Goal: Information Seeking & Learning: Check status

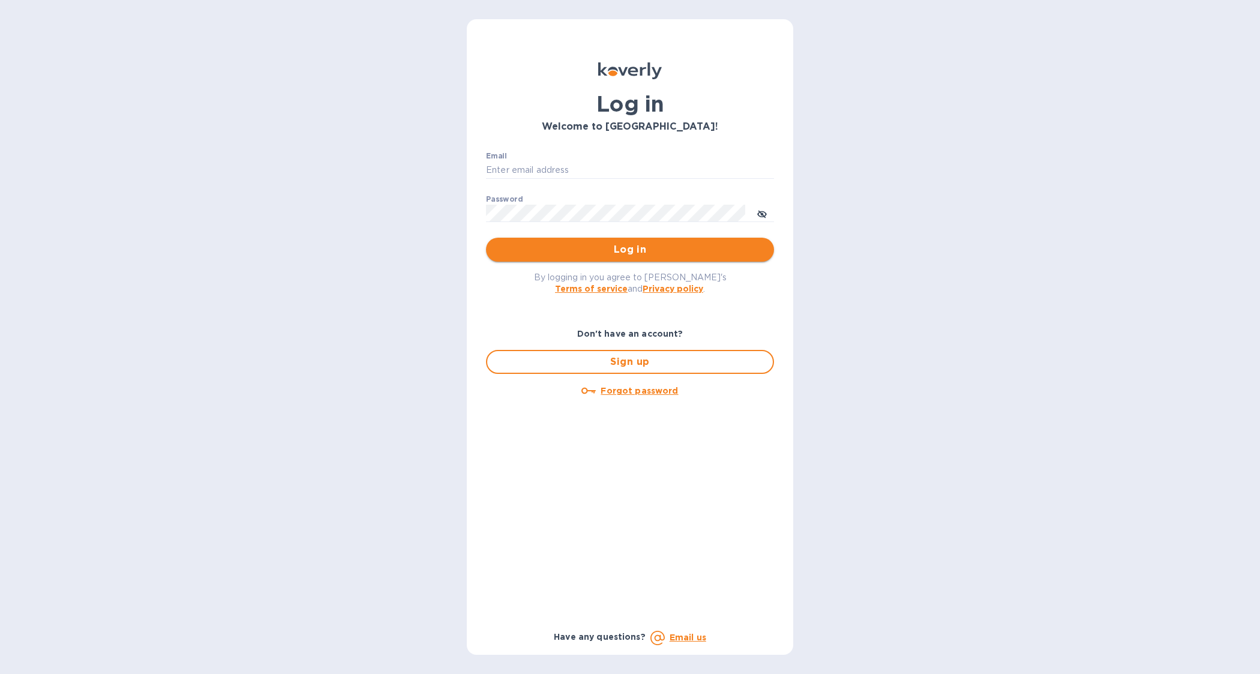
type input "Janette@Preissimports.com"
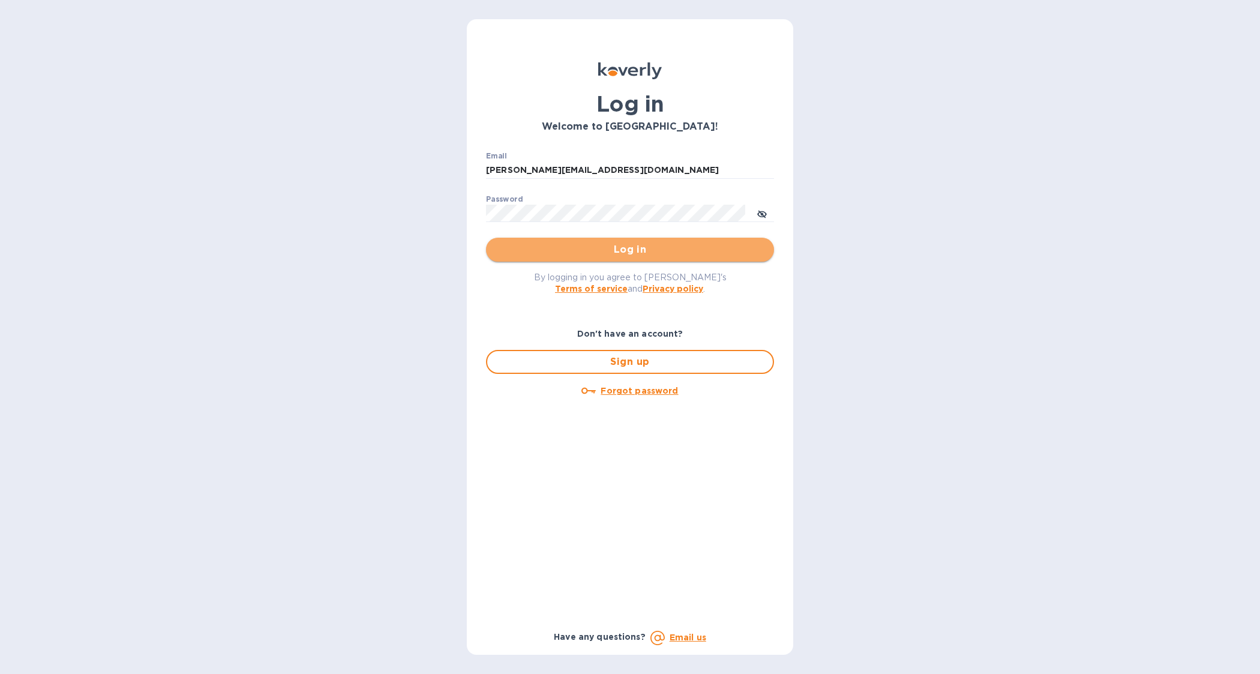
click at [550, 252] on span "Log in" at bounding box center [630, 249] width 269 height 14
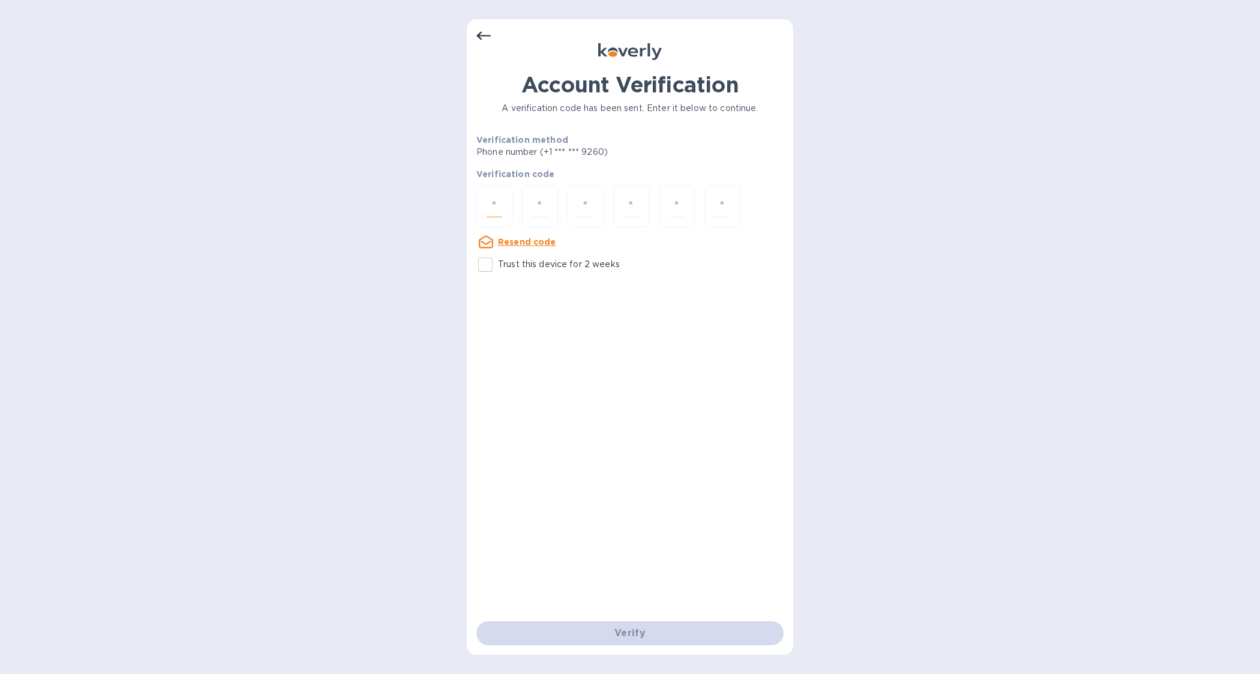
click at [494, 202] on input "number" at bounding box center [495, 206] width 16 height 22
type input "2"
type input "5"
type input "2"
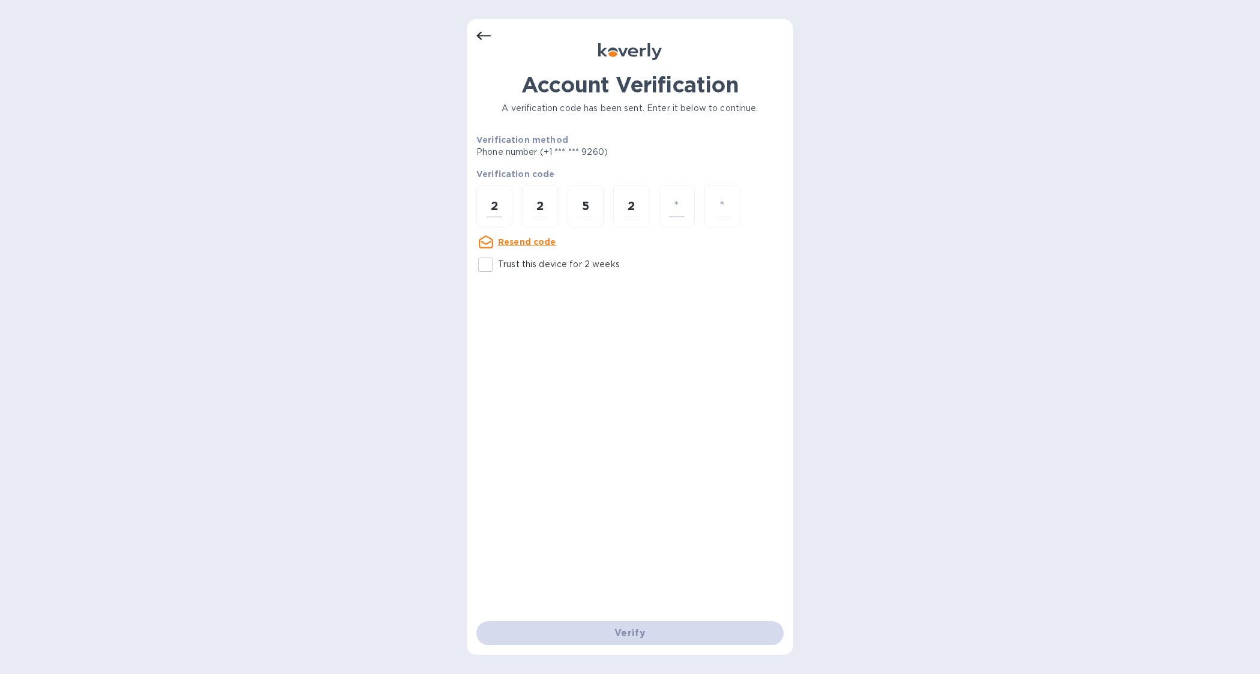
type input "5"
type input "8"
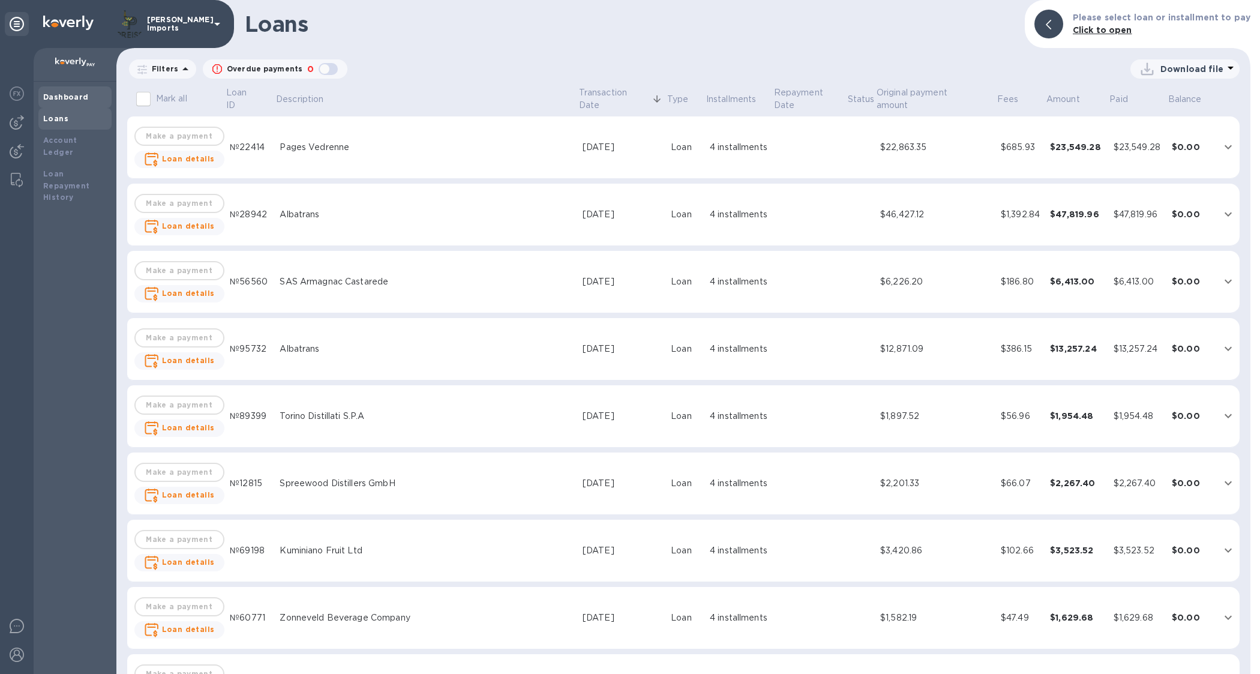
click at [66, 97] on b "Dashboard" at bounding box center [66, 96] width 46 height 9
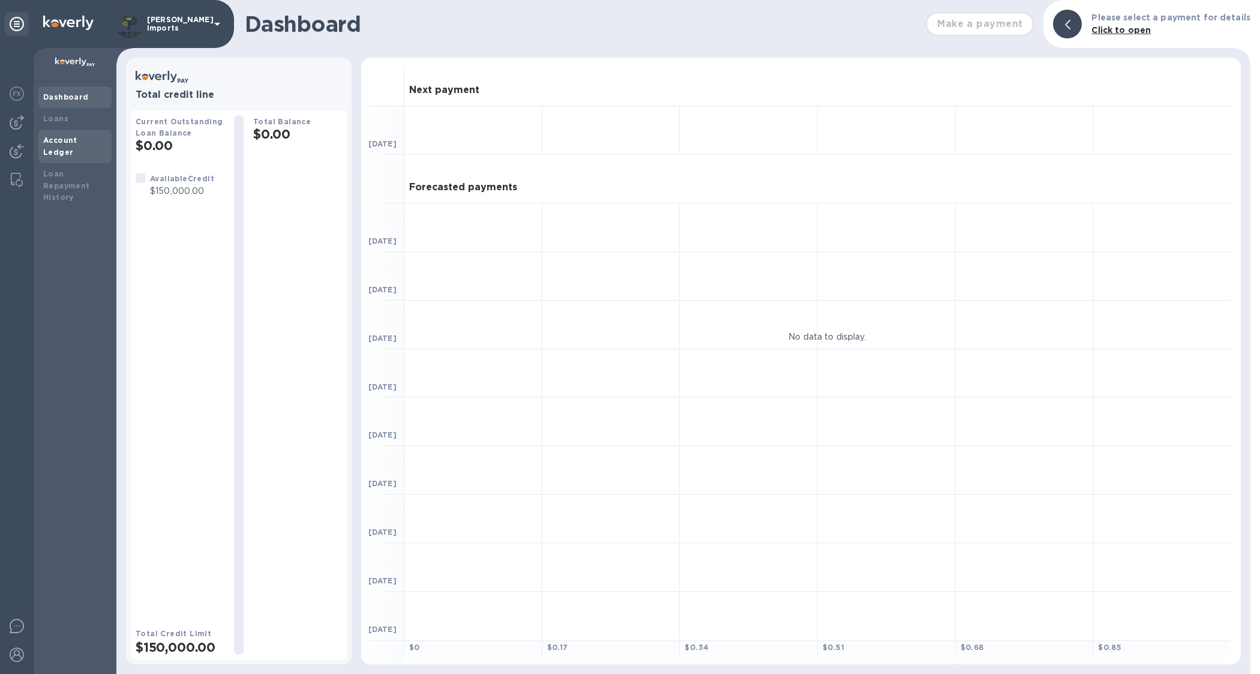
click at [61, 142] on b "Account Ledger" at bounding box center [60, 146] width 34 height 21
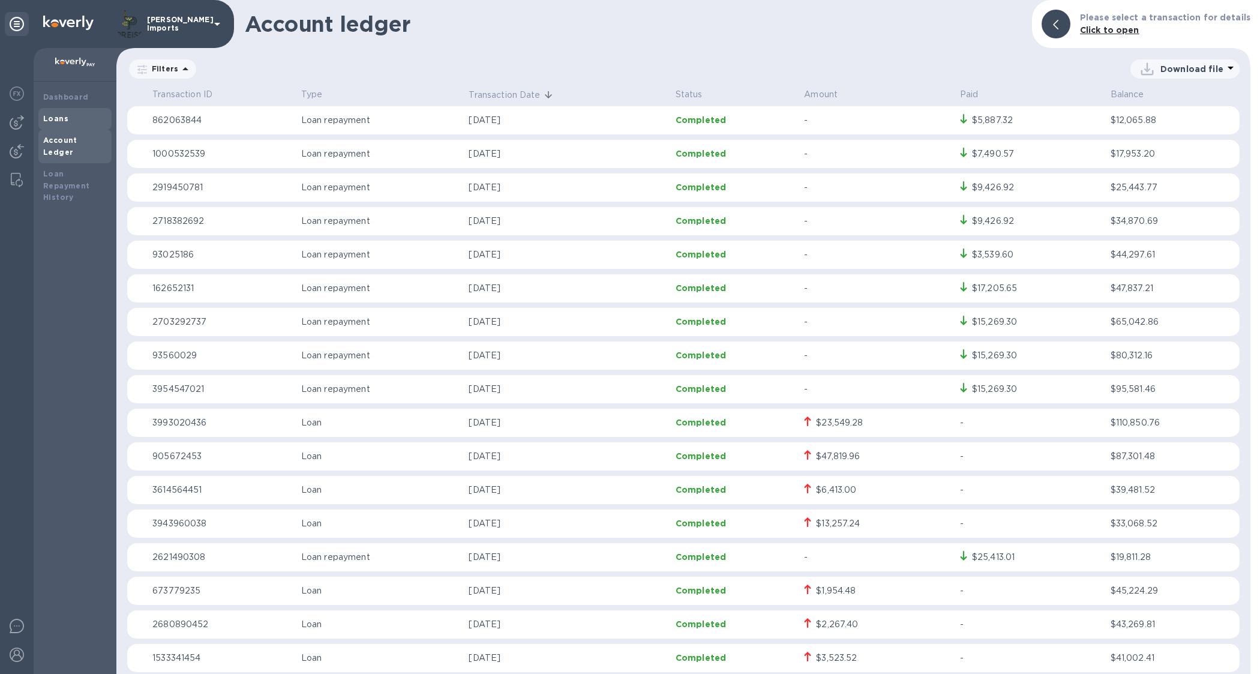
click at [84, 121] on div "Loans" at bounding box center [75, 119] width 64 height 12
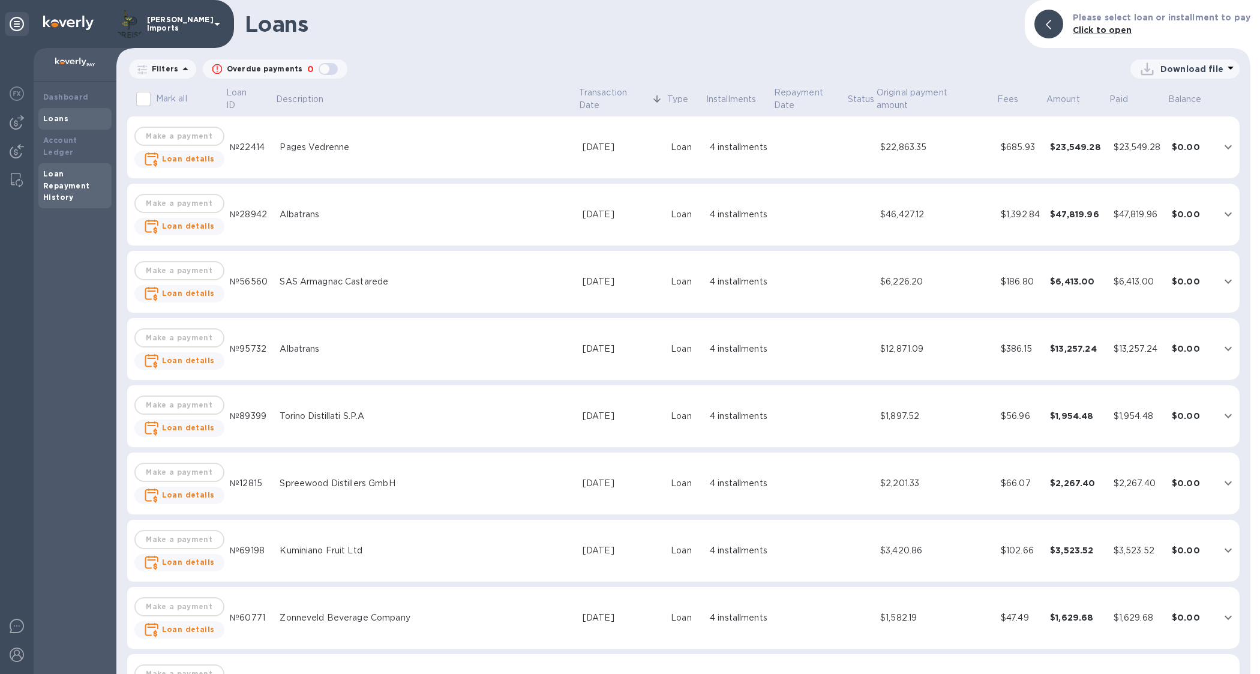
click at [60, 173] on b "Loan Repayment History" at bounding box center [66, 185] width 47 height 33
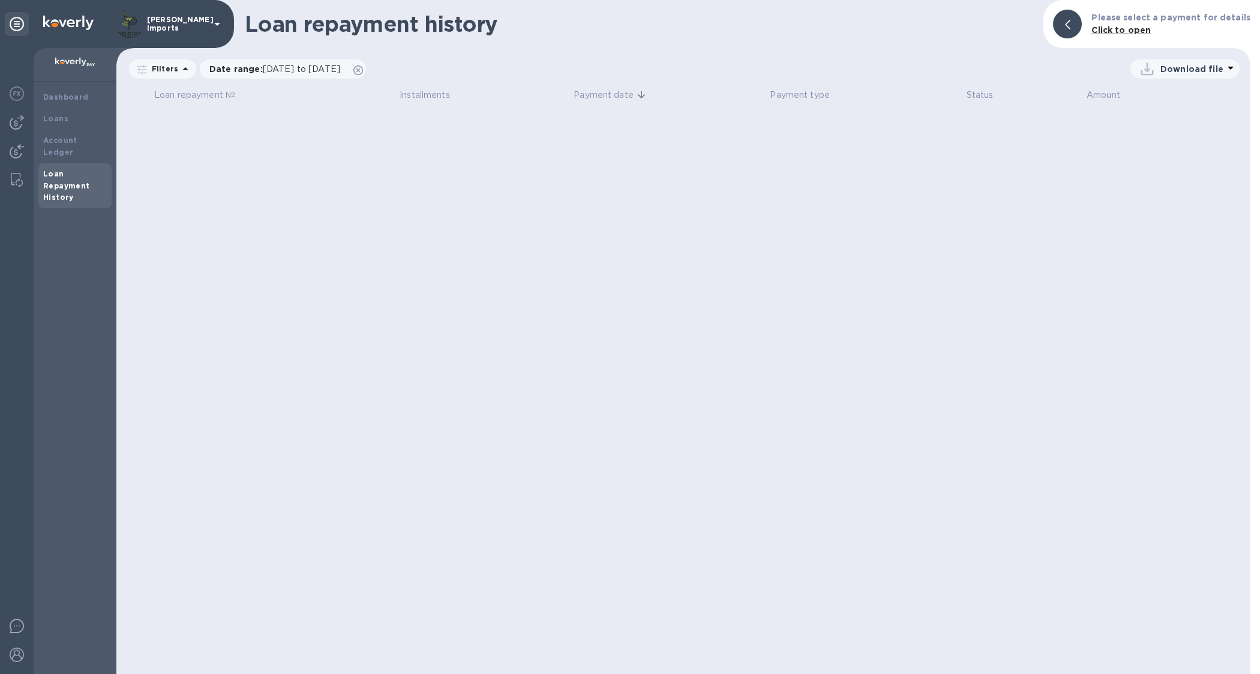
click at [79, 58] on img at bounding box center [75, 63] width 40 height 10
click at [79, 61] on img at bounding box center [75, 63] width 40 height 10
click at [60, 91] on div "Dashboard" at bounding box center [75, 97] width 64 height 12
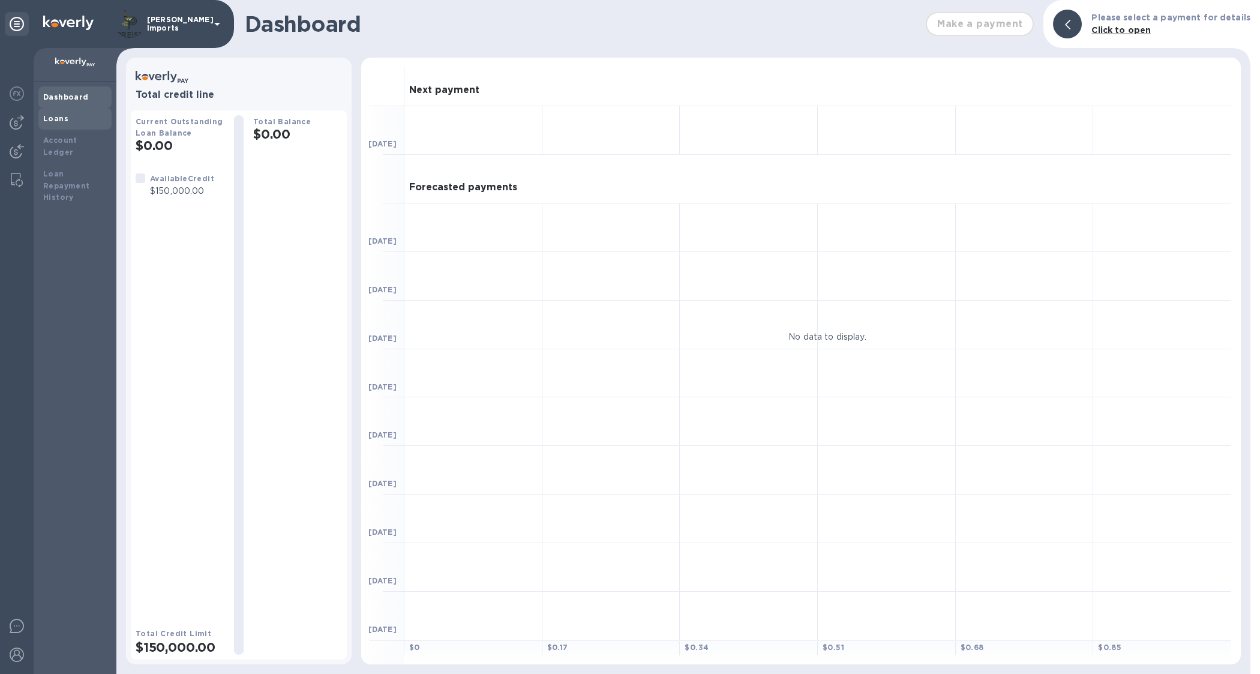
click at [86, 110] on div "Loans" at bounding box center [74, 119] width 73 height 22
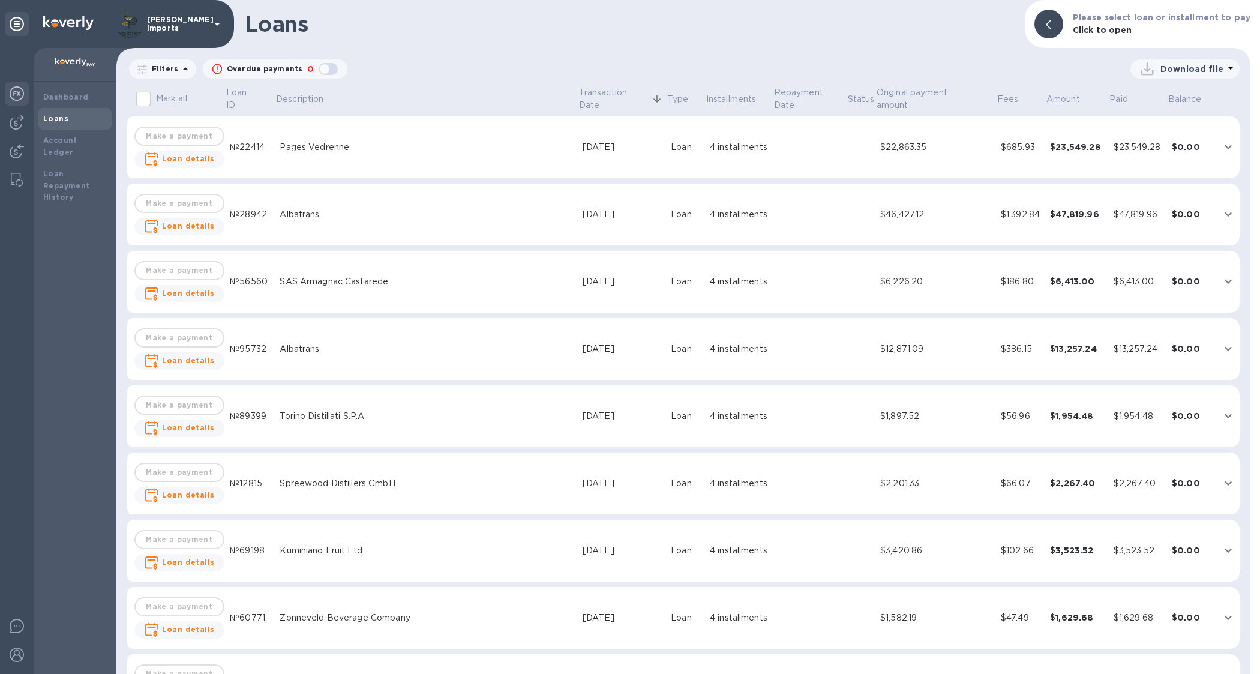
click at [19, 93] on img at bounding box center [17, 93] width 14 height 14
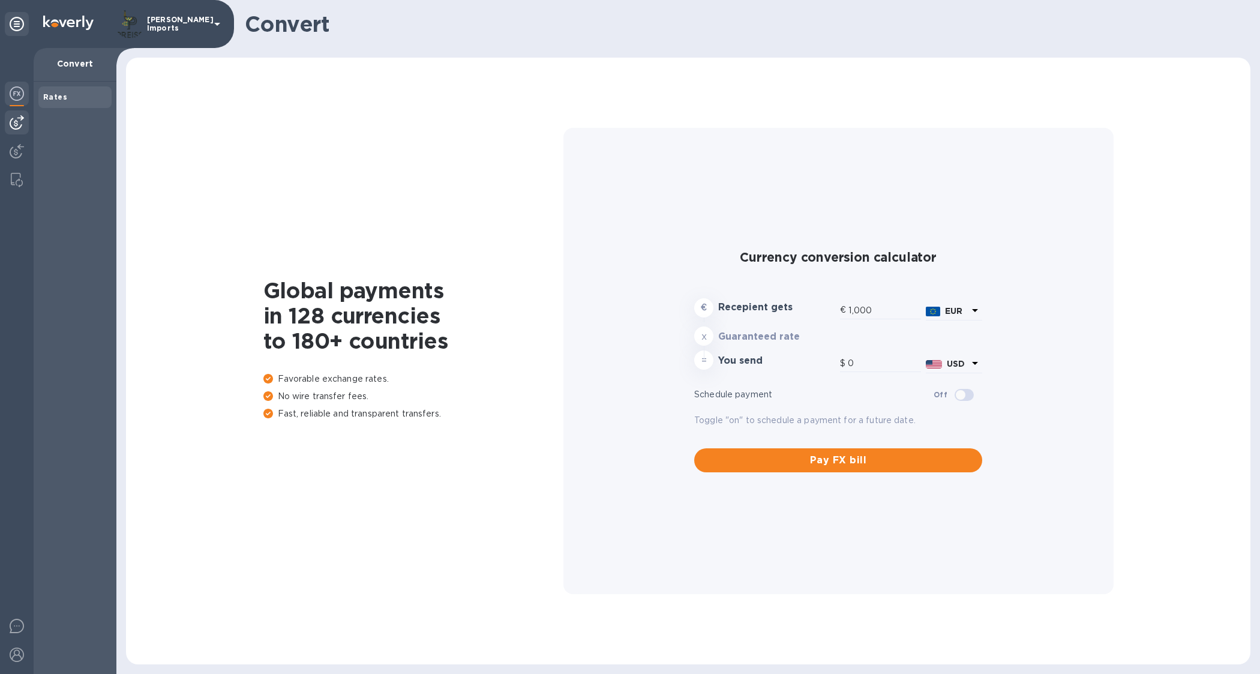
type input "1,174.26"
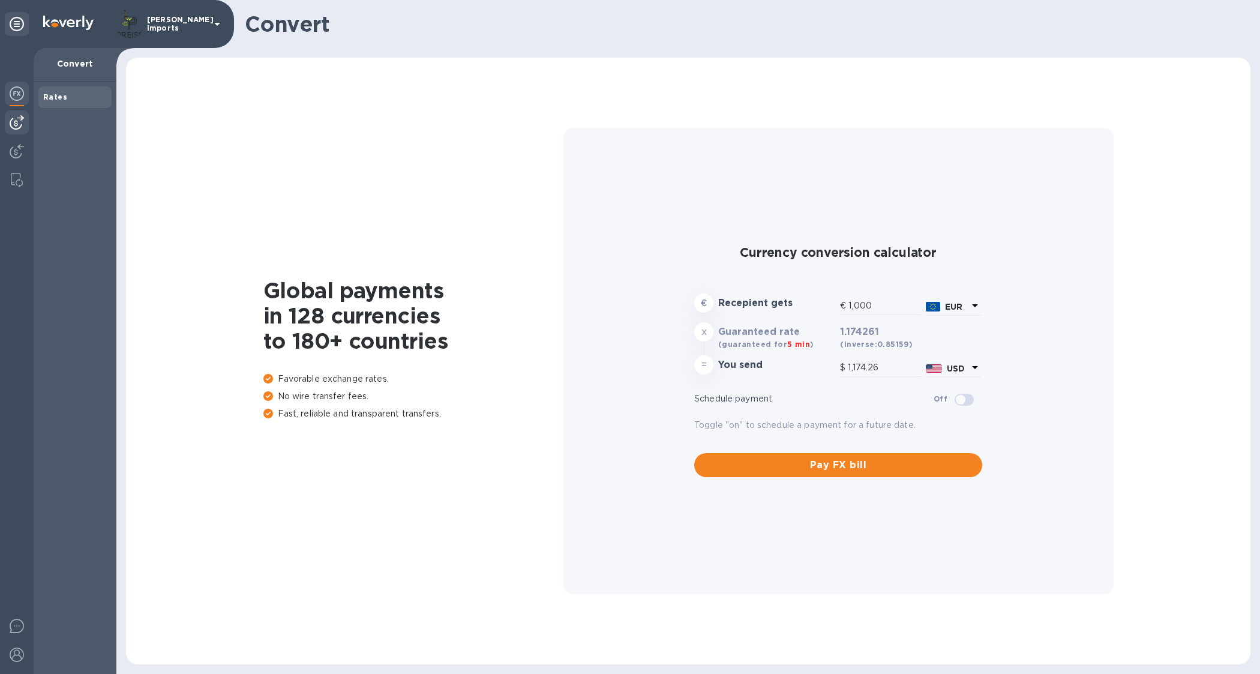
click at [15, 124] on img at bounding box center [17, 122] width 14 height 14
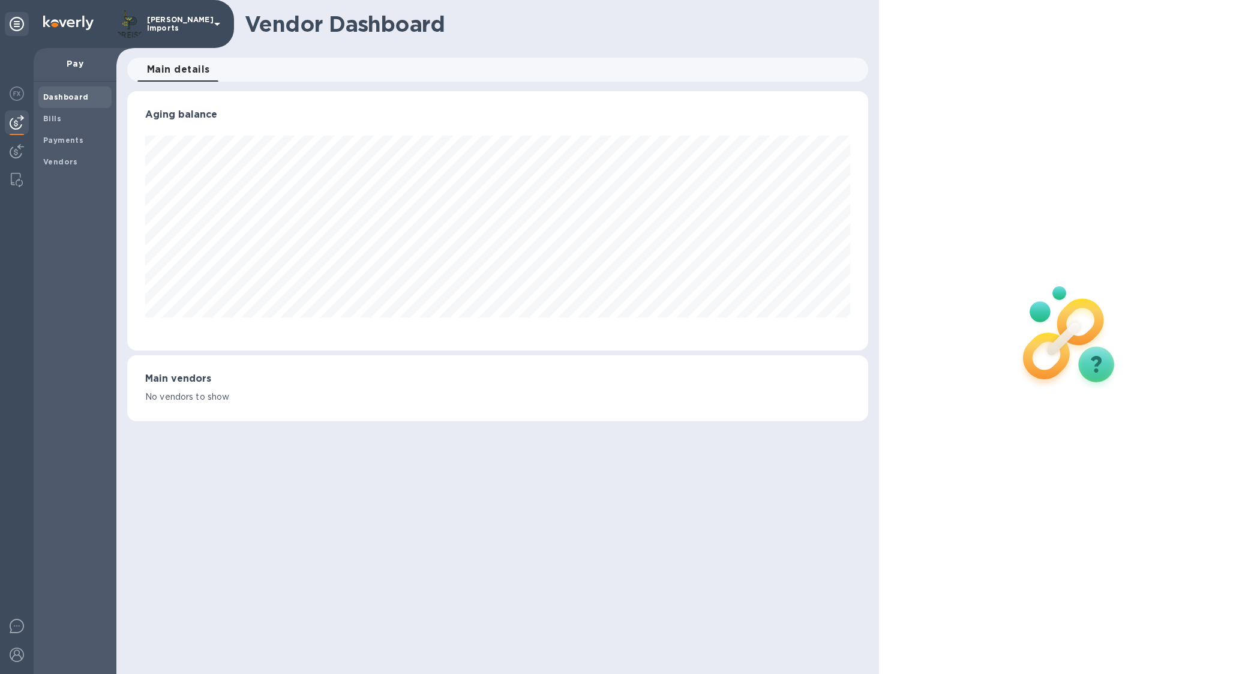
scroll to position [259, 741]
click at [13, 144] on img at bounding box center [17, 151] width 14 height 14
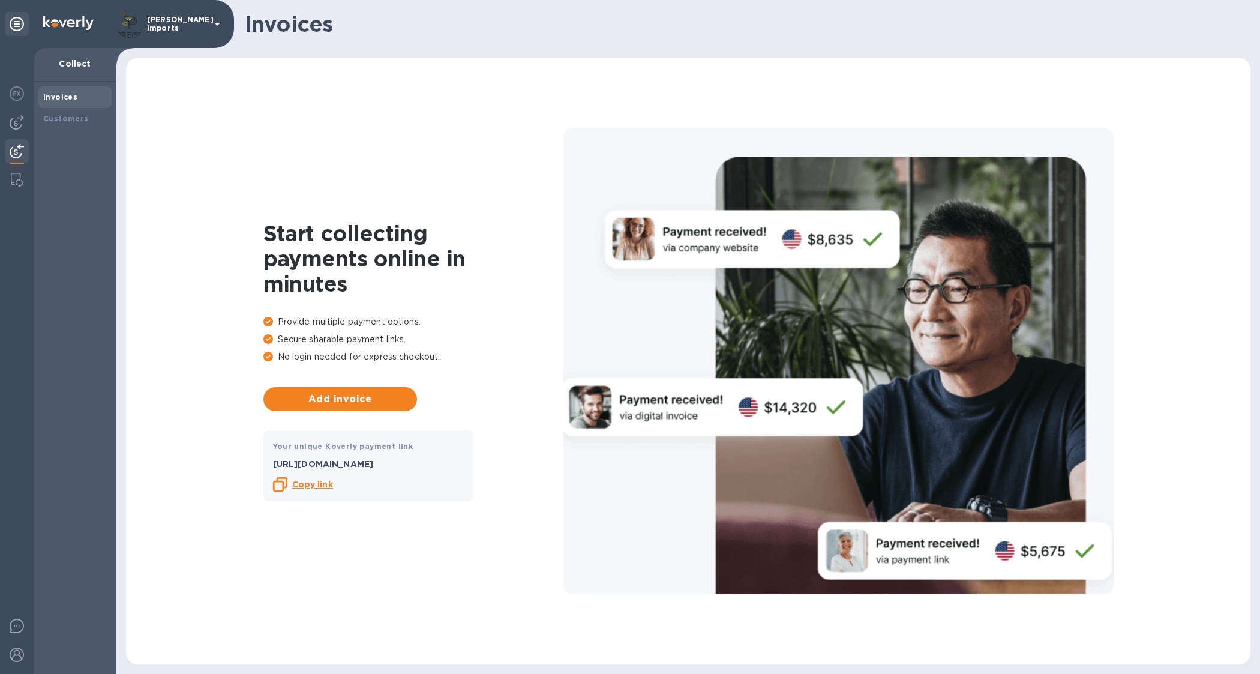
click at [16, 166] on div at bounding box center [17, 361] width 34 height 626
click at [16, 181] on img at bounding box center [17, 180] width 12 height 14
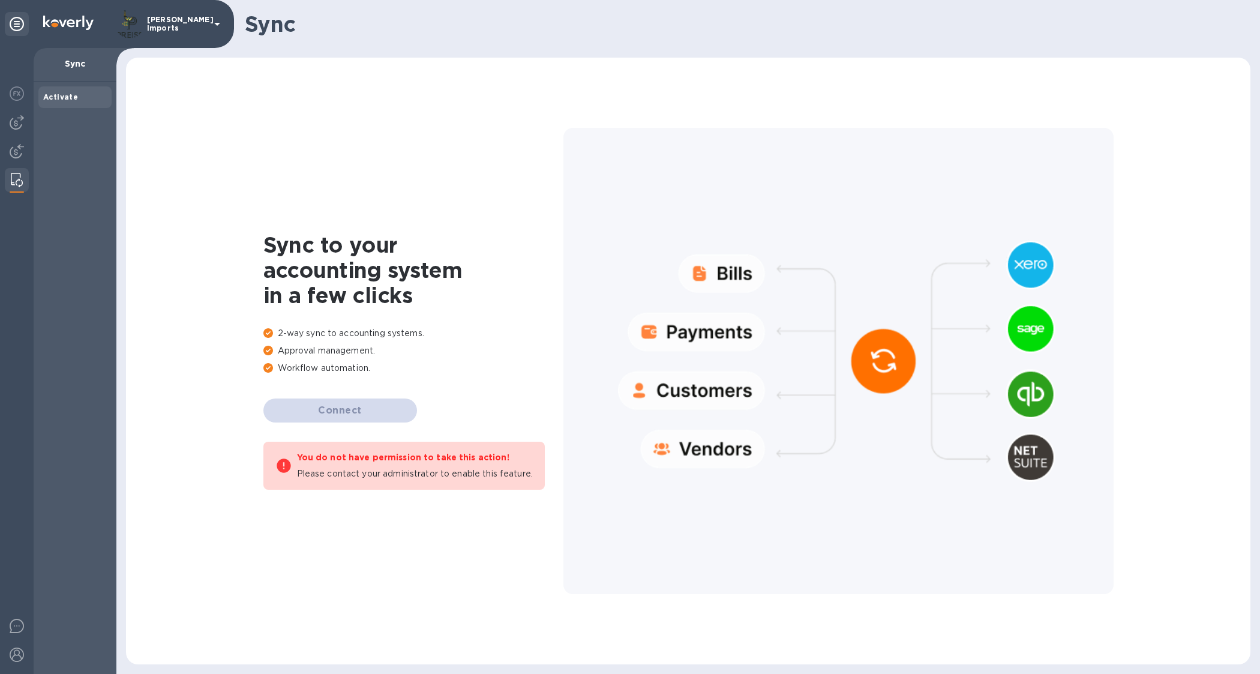
click at [192, 30] on div "[PERSON_NAME] Imports" at bounding box center [169, 24] width 109 height 29
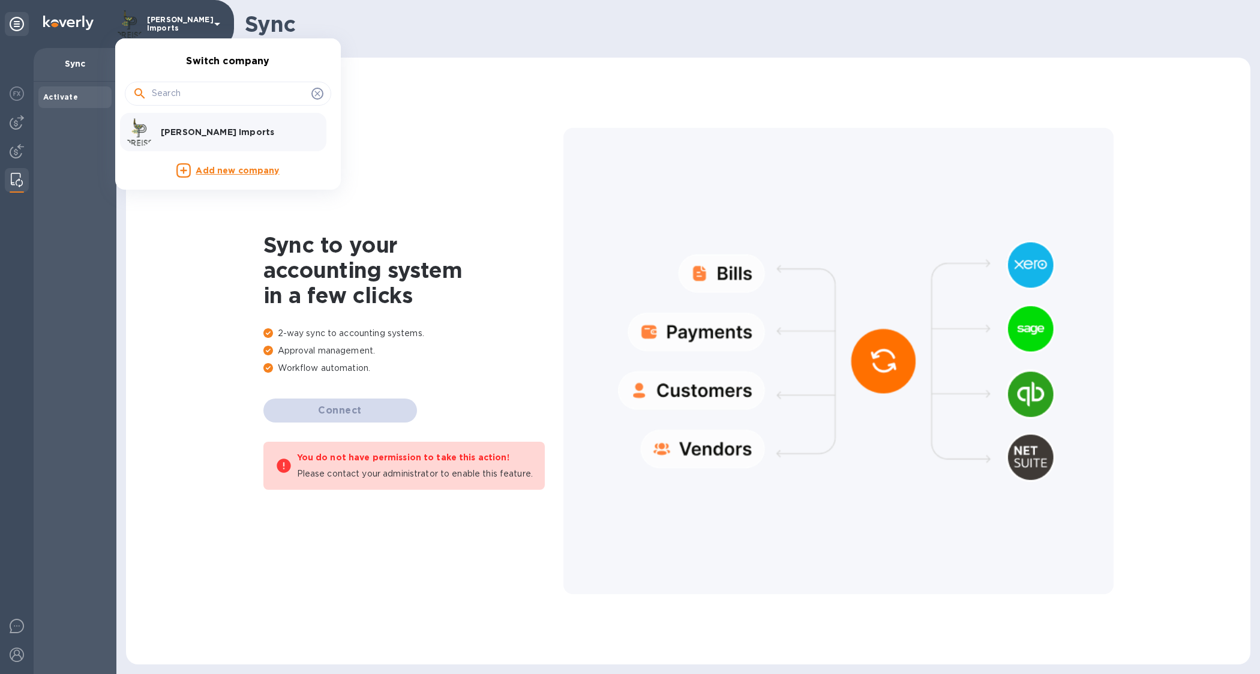
click at [192, 30] on div at bounding box center [630, 337] width 1260 height 674
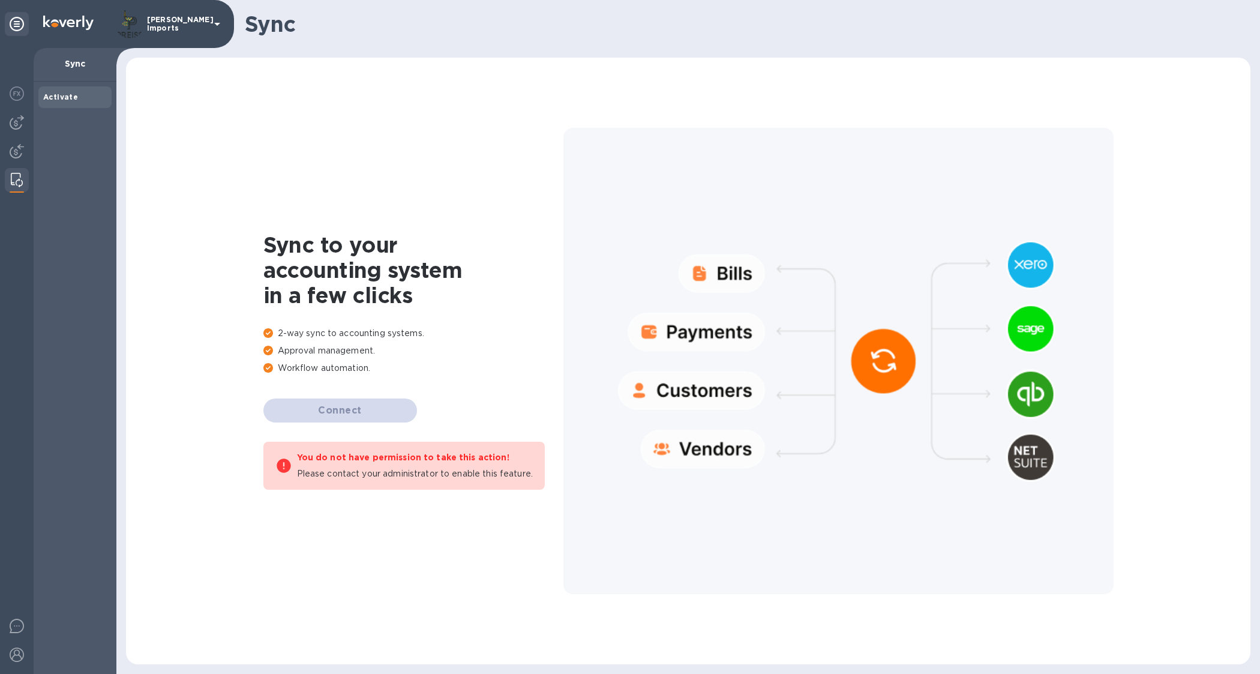
click at [73, 103] on div "Activate" at bounding box center [74, 97] width 73 height 22
click at [13, 18] on icon at bounding box center [17, 24] width 14 height 14
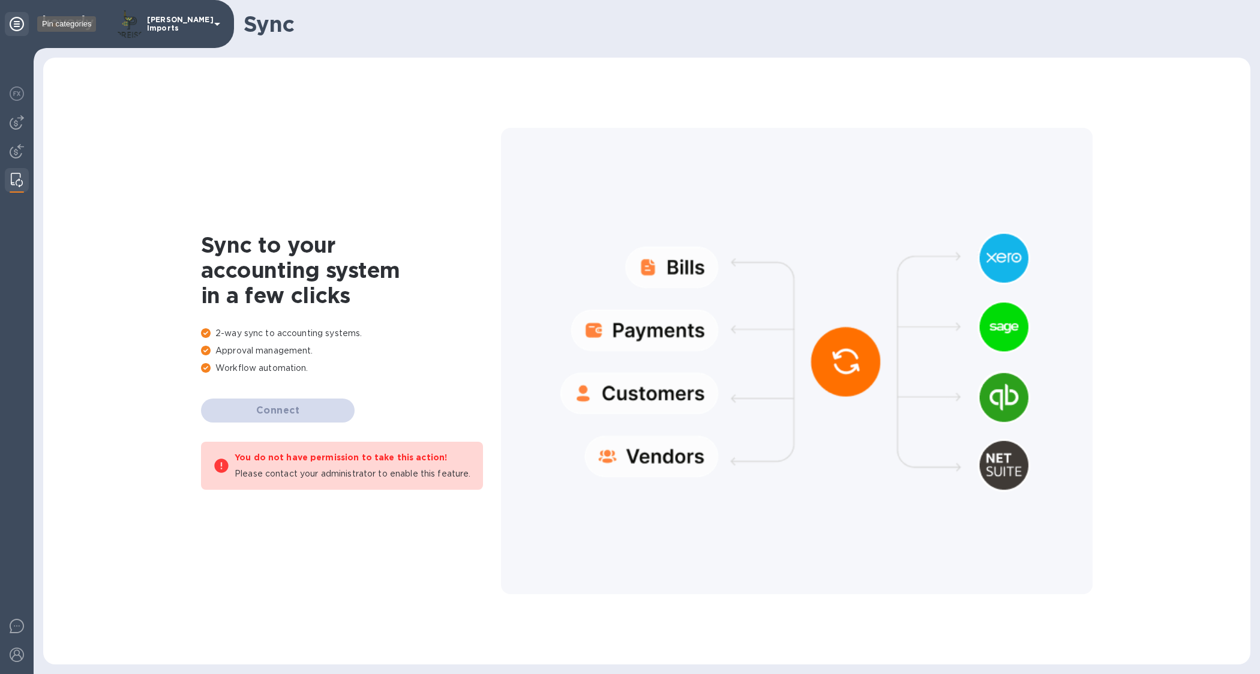
click at [12, 21] on icon at bounding box center [17, 24] width 14 height 14
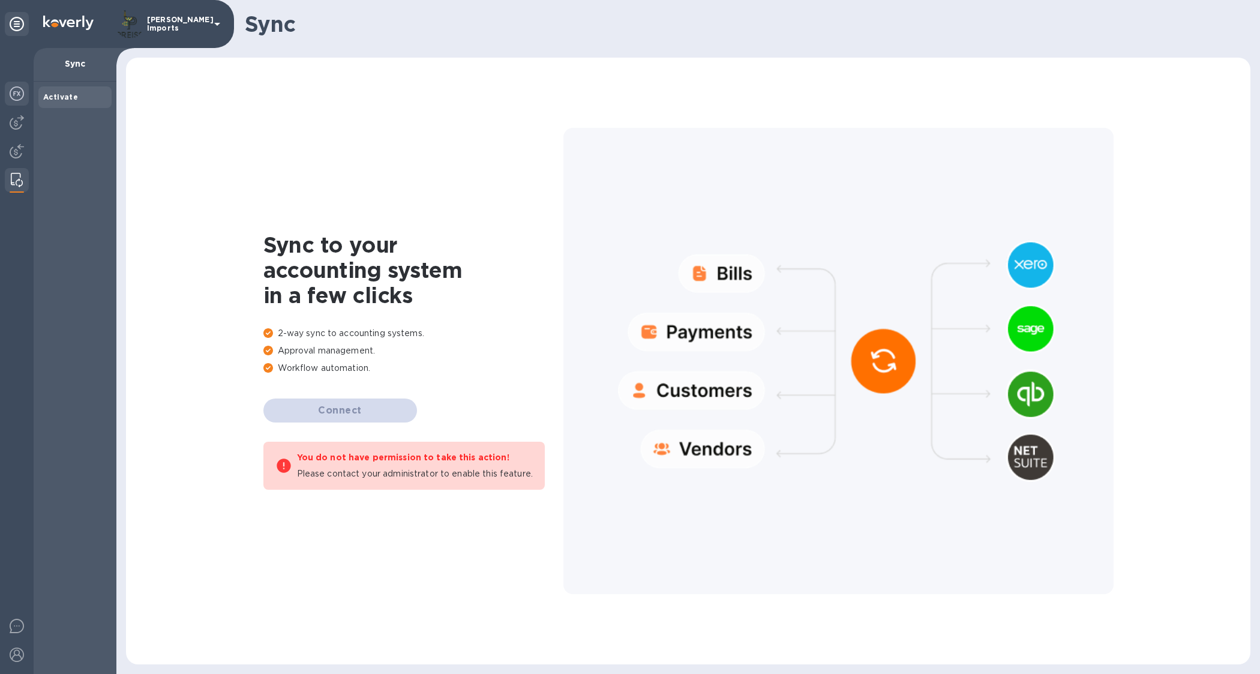
click at [10, 97] on img at bounding box center [17, 93] width 14 height 14
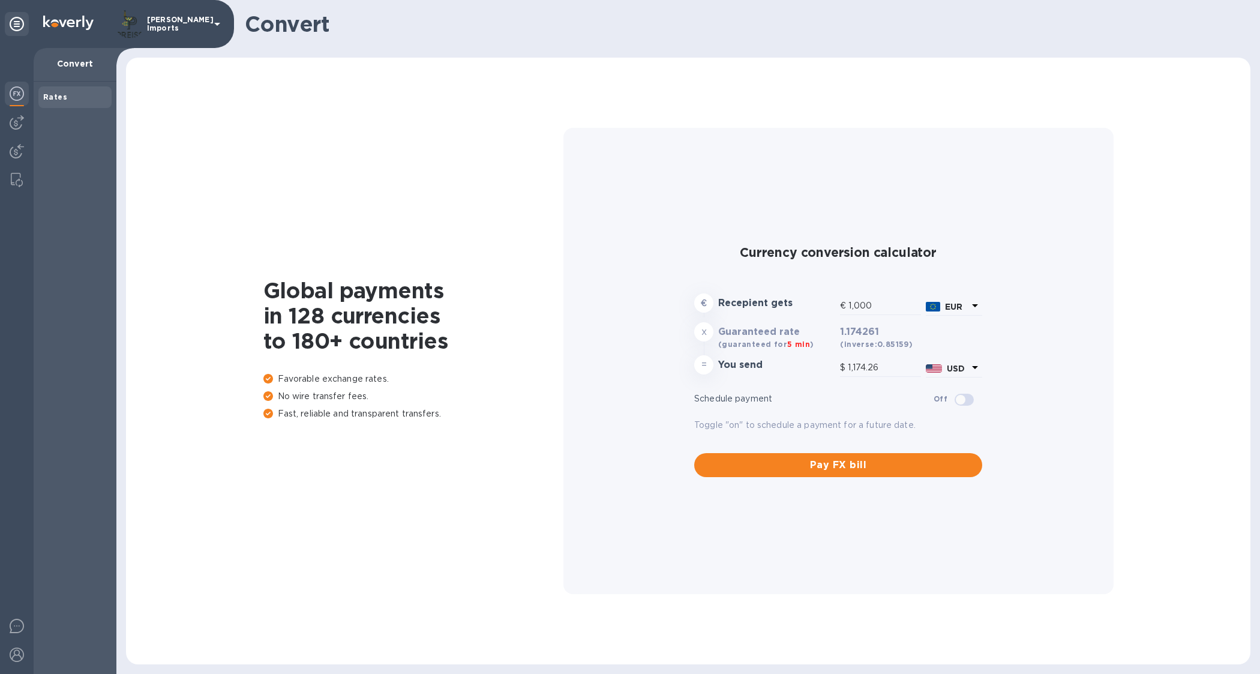
click at [161, 24] on p "[PERSON_NAME] Imports" at bounding box center [177, 24] width 60 height 17
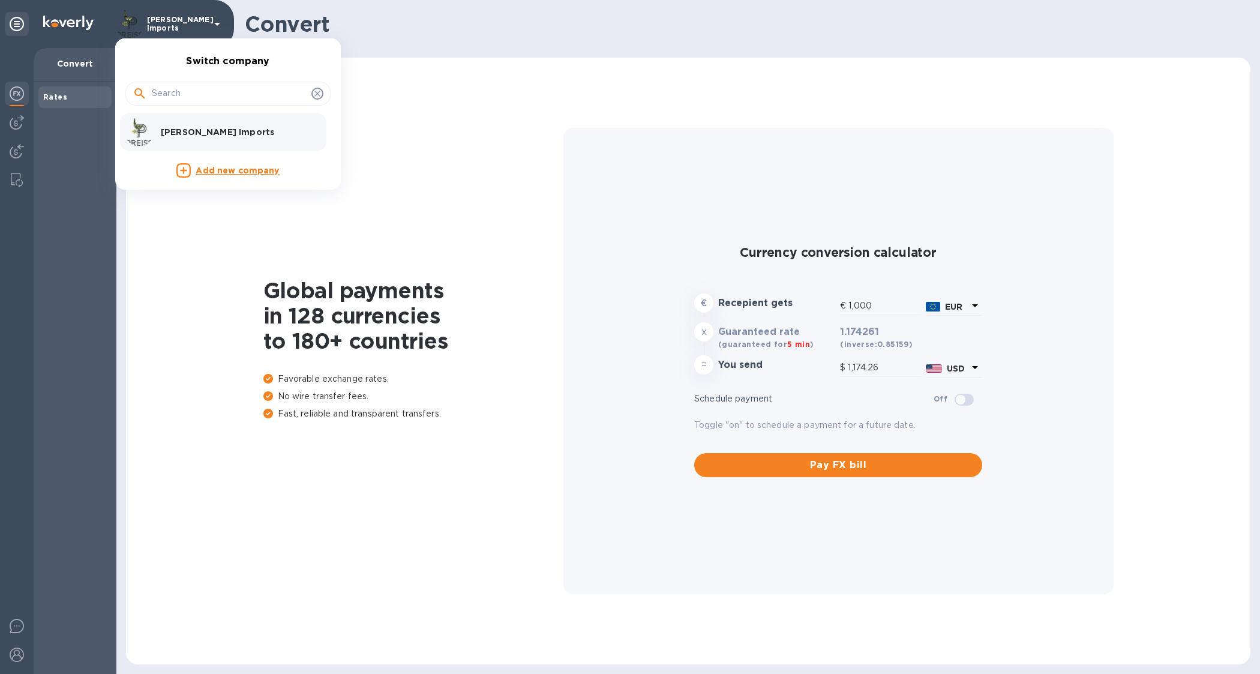
click at [132, 22] on div at bounding box center [630, 337] width 1260 height 674
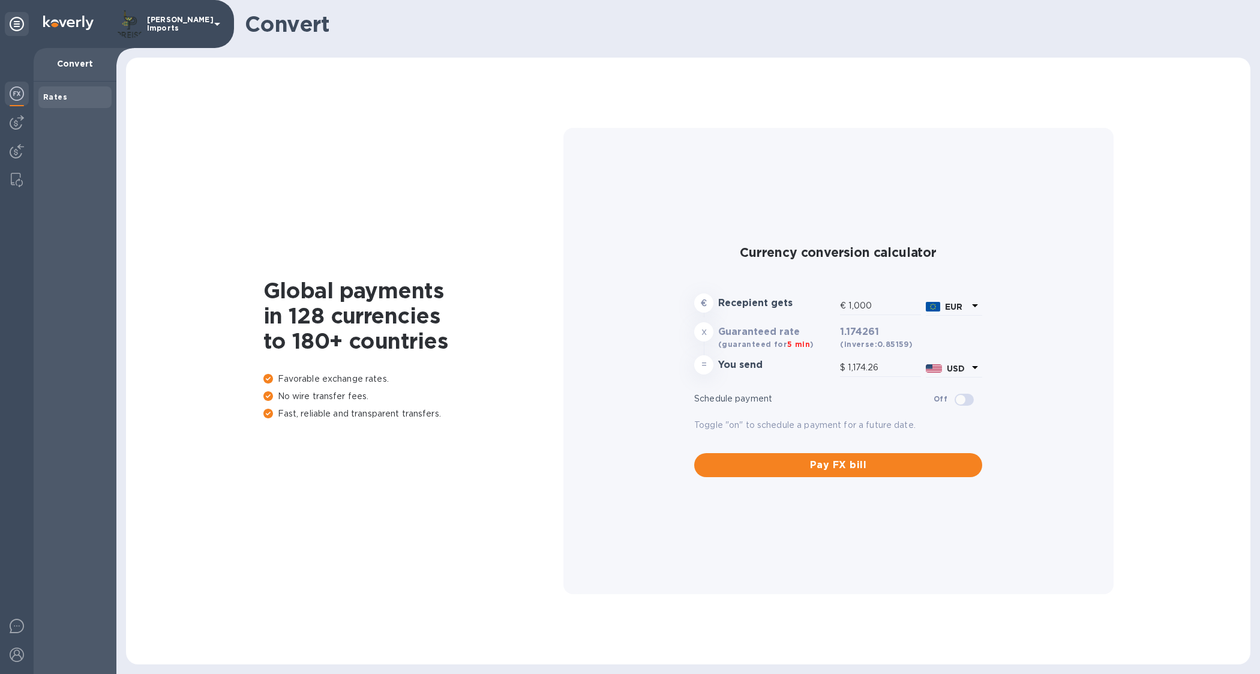
click at [163, 19] on p "[PERSON_NAME] Imports" at bounding box center [177, 24] width 60 height 17
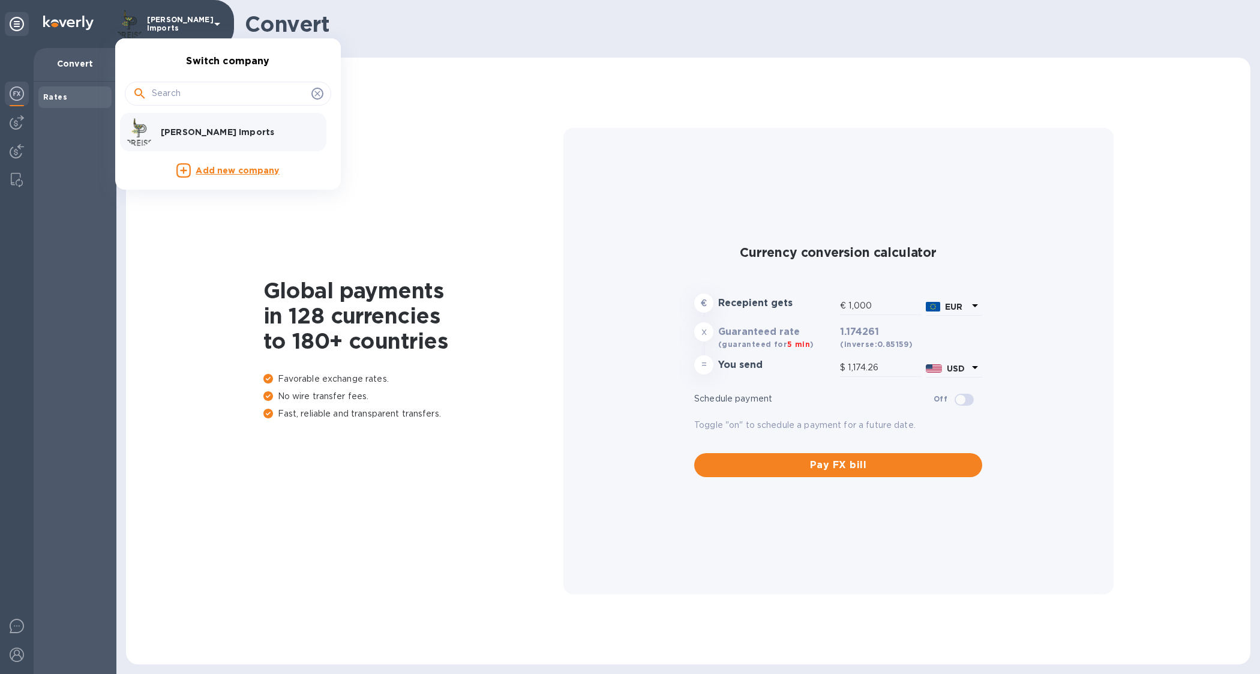
click at [187, 141] on div "[PERSON_NAME] Imports" at bounding box center [218, 132] width 187 height 29
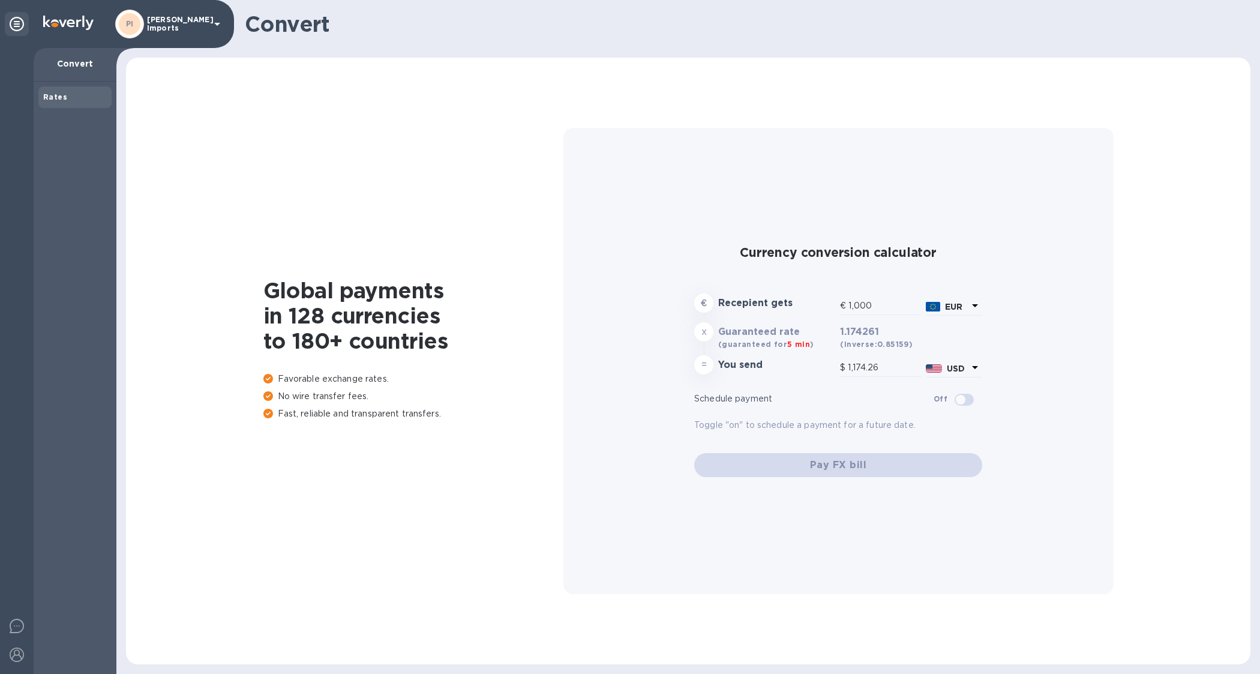
type input "1,174.26"
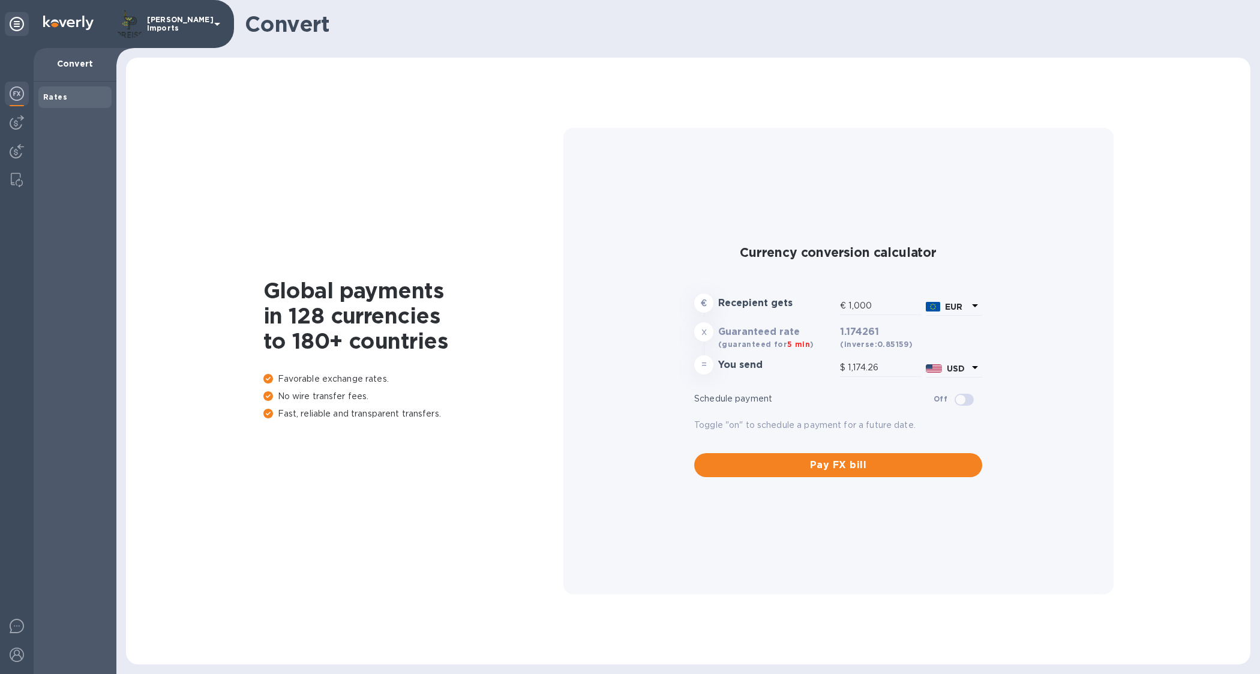
click at [20, 95] on img at bounding box center [17, 93] width 14 height 14
click at [15, 126] on img at bounding box center [17, 122] width 14 height 14
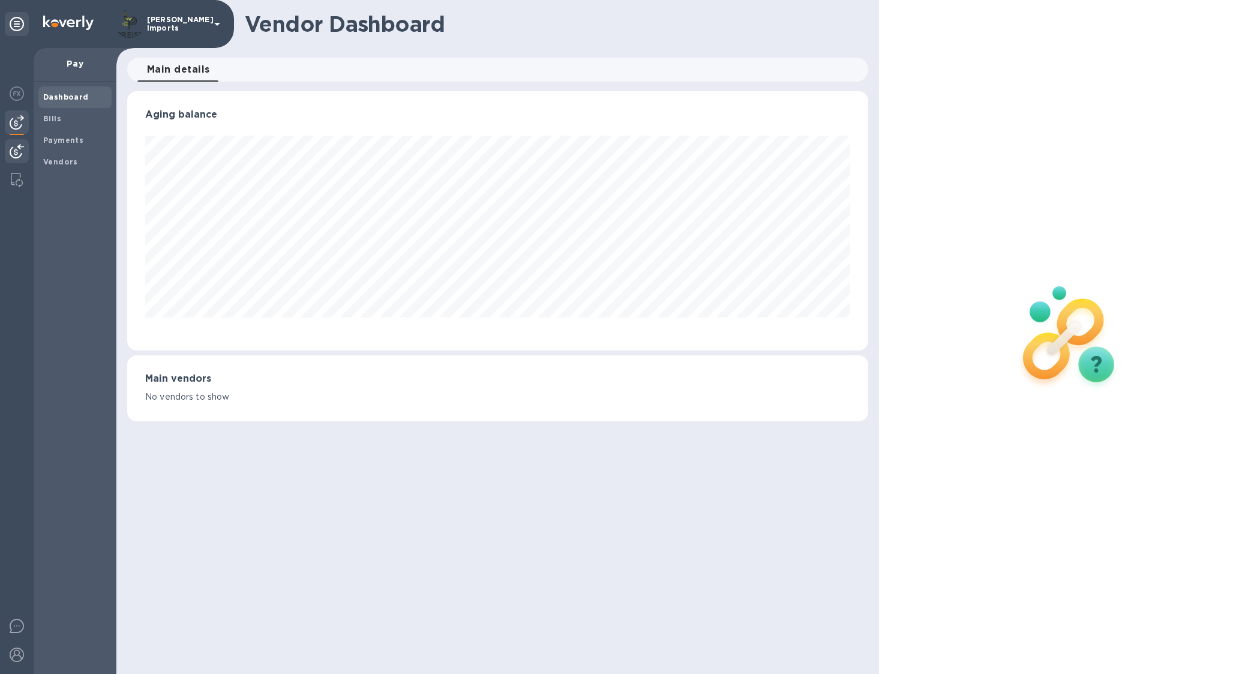
scroll to position [259, 741]
click at [16, 154] on img at bounding box center [17, 151] width 14 height 14
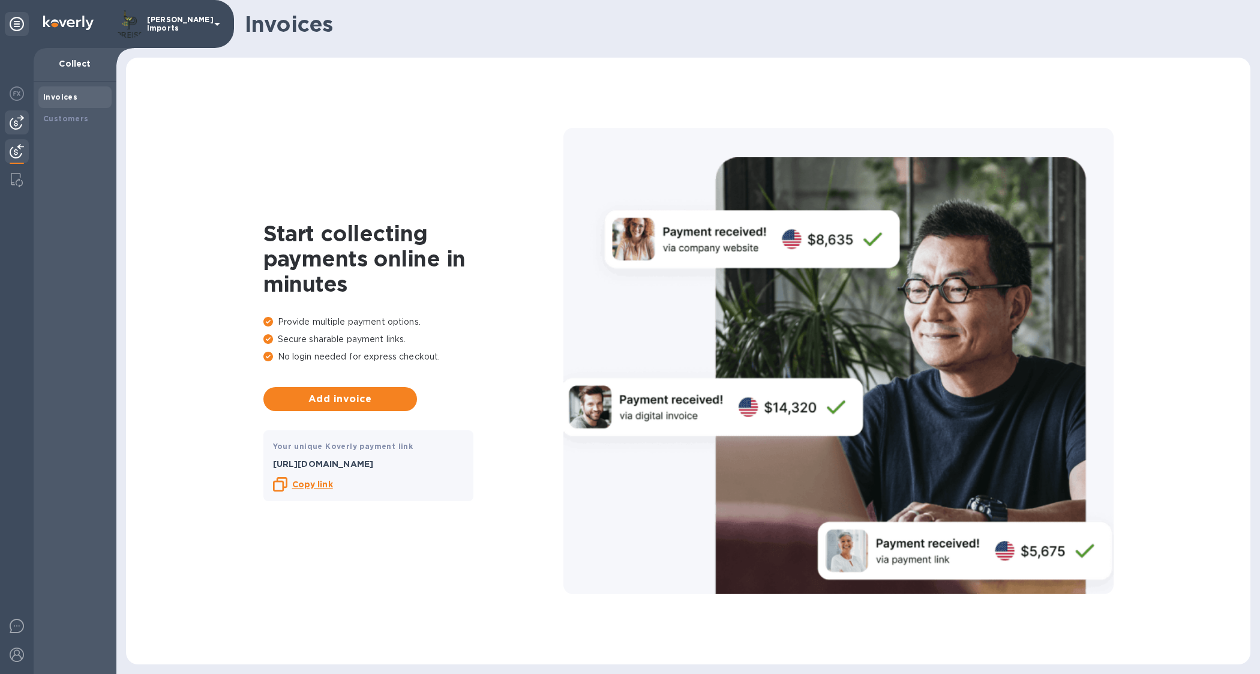
click at [10, 120] on img at bounding box center [17, 122] width 14 height 14
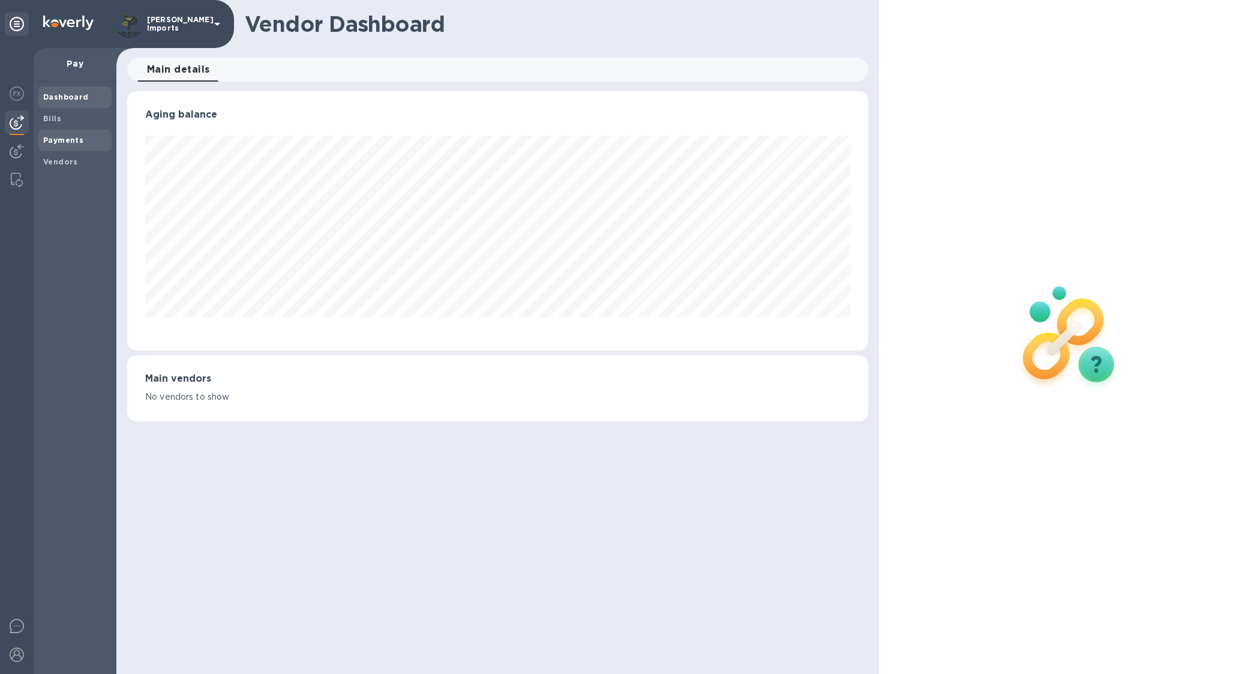
scroll to position [259, 741]
click at [67, 139] on b "Payments" at bounding box center [63, 140] width 40 height 9
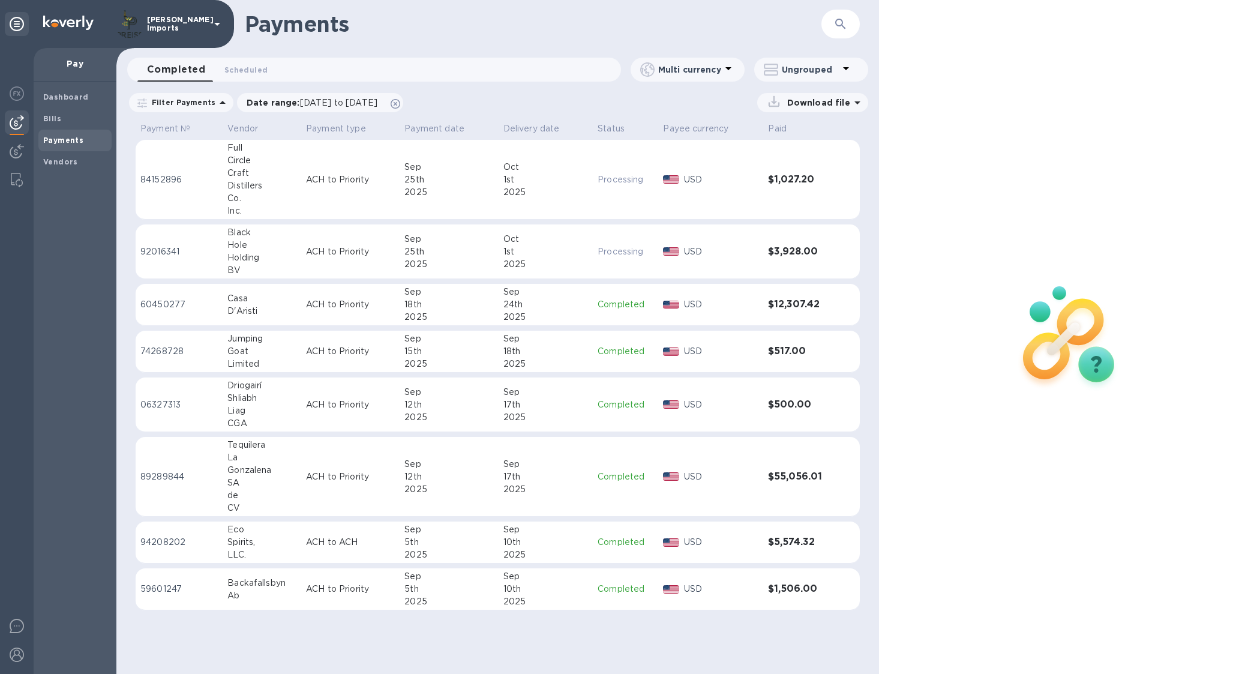
click at [701, 199] on td "USD" at bounding box center [710, 180] width 105 height 80
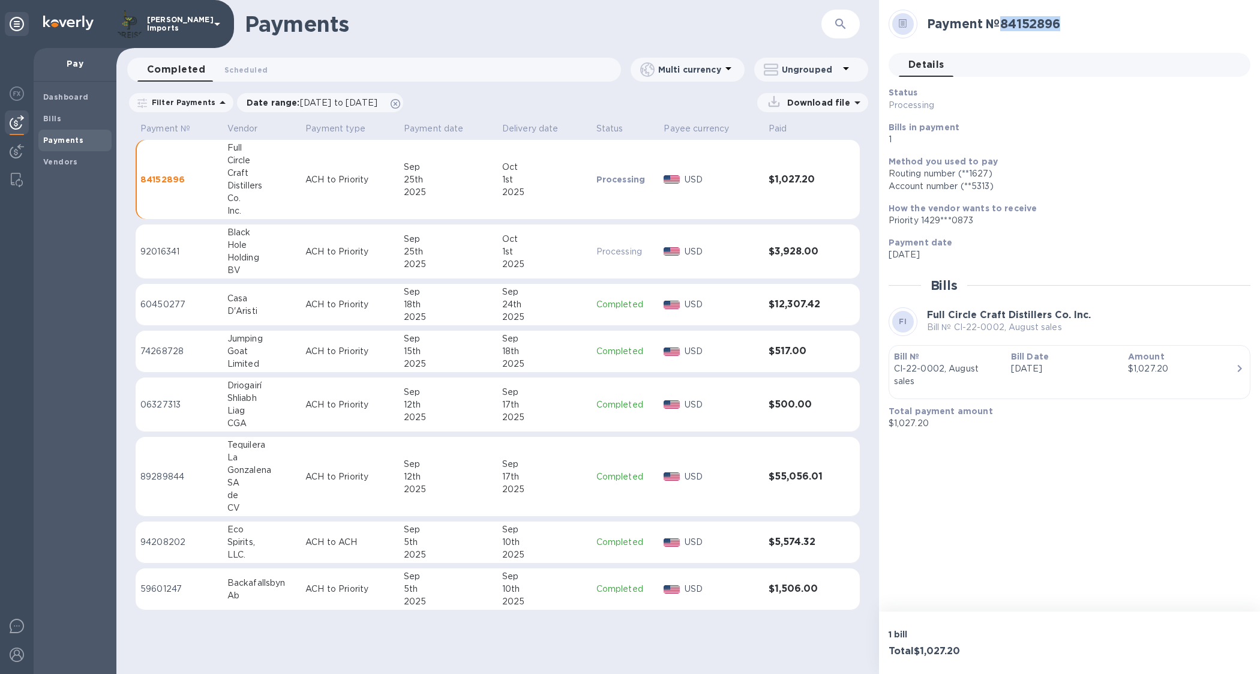
drag, startPoint x: 1005, startPoint y: 24, endPoint x: 1067, endPoint y: 25, distance: 61.8
click at [1067, 25] on h2 "Payment № 84152896" at bounding box center [1084, 23] width 314 height 15
copy h2 "84152896"
